Goal: Task Accomplishment & Management: Use online tool/utility

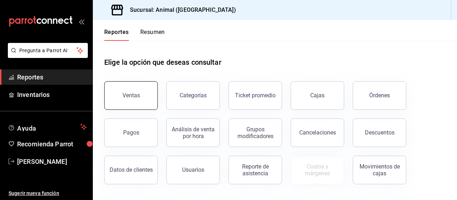
click at [136, 96] on div "Ventas" at bounding box center [132, 95] width 18 height 7
click at [136, 96] on html "Pregunta a Parrot AI Reportes Inventarios Ayuda Recomienda Parrot [PERSON_NAME]…" at bounding box center [228, 100] width 457 height 200
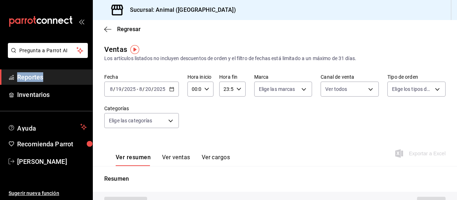
type input "PARROT,UBER_EATS,RAPPI,DIDI_FOOD,ONLINE"
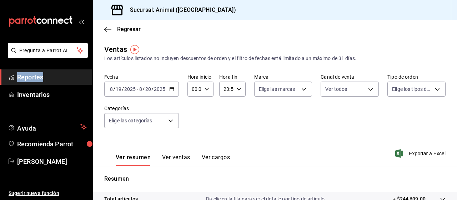
click at [171, 90] on icon "button" at bounding box center [171, 88] width 5 height 5
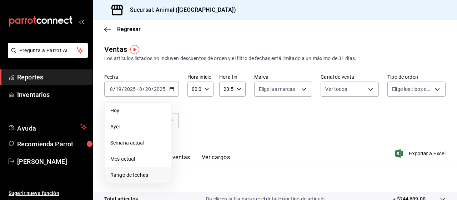
click at [141, 175] on span "Rango de fechas" at bounding box center [137, 175] width 55 height 8
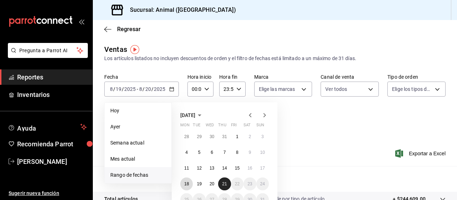
drag, startPoint x: 187, startPoint y: 187, endPoint x: 224, endPoint y: 186, distance: 37.2
click at [224, 186] on div "28 29 30 31 1 2 3 4 5 6 7 8 9 10 11 12 13 14 15 16 17 18 19 20 21 22 23 24 25 2…" at bounding box center [224, 168] width 89 height 76
click at [224, 186] on button "21" at bounding box center [224, 183] width 13 height 13
click at [183, 187] on button "18" at bounding box center [186, 183] width 13 height 13
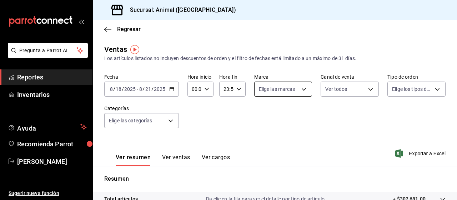
click at [301, 91] on body "Pregunta a Parrot AI Reportes Inventarios Ayuda Recomienda Parrot [PERSON_NAME]…" at bounding box center [228, 100] width 457 height 200
click at [288, 116] on span "Ver todas" at bounding box center [283, 117] width 22 height 8
type input "96838179-8fbb-4073-aae3-1789726318c8"
checkbox input "true"
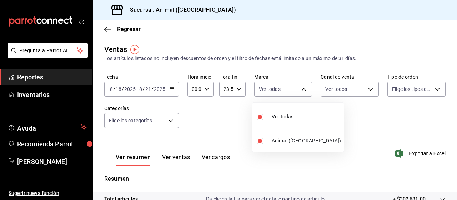
click at [432, 89] on div at bounding box center [228, 100] width 457 height 200
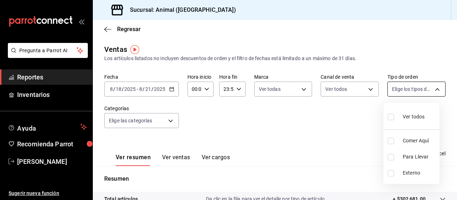
click at [432, 88] on body "Pregunta a Parrot AI Reportes Inventarios Ayuda Recomienda Parrot [PERSON_NAME]…" at bounding box center [228, 100] width 457 height 200
click at [413, 118] on span "Ver todos" at bounding box center [414, 117] width 22 height 8
type input "89cc3392-1a89-49ed-91c4-e66ea58282e1,025cf6ae-25b7-4698-bb98-3d77af74a196,EXTER…"
checkbox input "true"
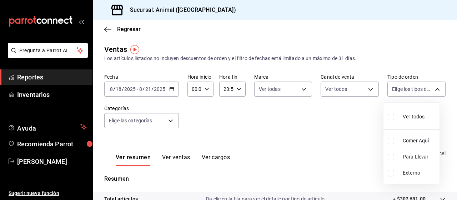
checkbox input "true"
click at [170, 121] on div at bounding box center [228, 100] width 457 height 200
click at [170, 121] on body "Pregunta a Parrot AI Reportes Inventarios Ayuda Recomienda Parrot [PERSON_NAME]…" at bounding box center [228, 100] width 457 height 200
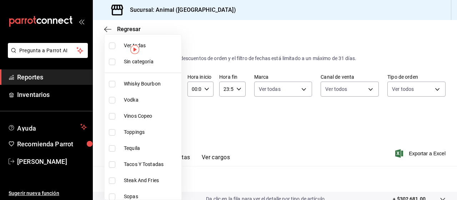
click at [153, 45] on span "Ver todas" at bounding box center [151, 46] width 55 height 8
type input "696422f3-042f-4992-a796-20cec1d2addd,ab2f2cdd-2d2d-455a-bd59-969ed93fbee5,5744a…"
checkbox input "true"
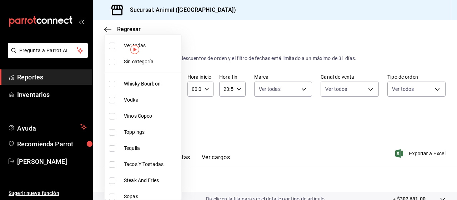
checkbox input "true"
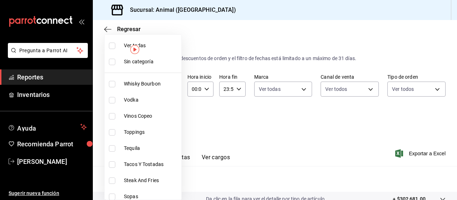
checkbox input "true"
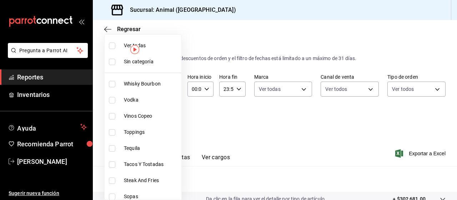
checkbox input "true"
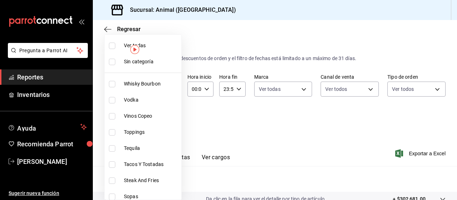
checkbox input "true"
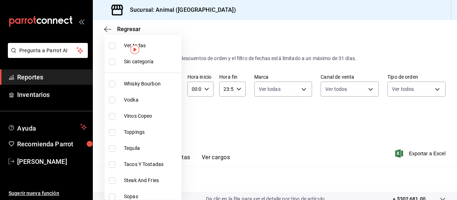
checkbox input "true"
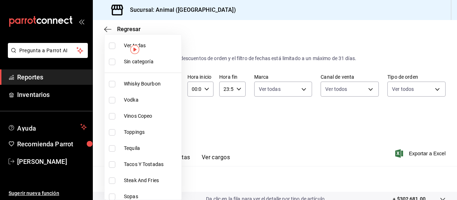
checkbox input "true"
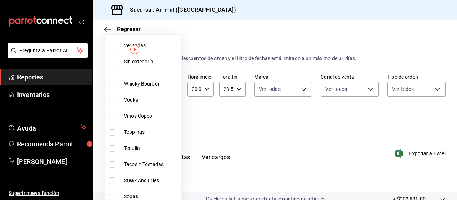
checkbox input "true"
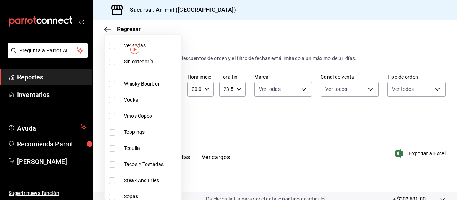
checkbox input "true"
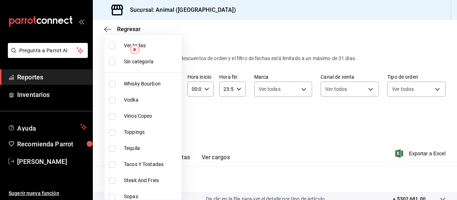
checkbox input "true"
click at [229, 114] on div at bounding box center [228, 100] width 457 height 200
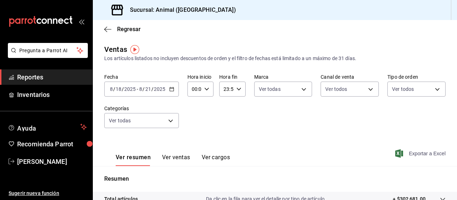
click at [415, 155] on span "Exportar a Excel" at bounding box center [421, 153] width 49 height 9
click at [415, 155] on div "Exportando a excel..." at bounding box center [417, 153] width 58 height 6
